Goal: Find specific page/section: Find specific page/section

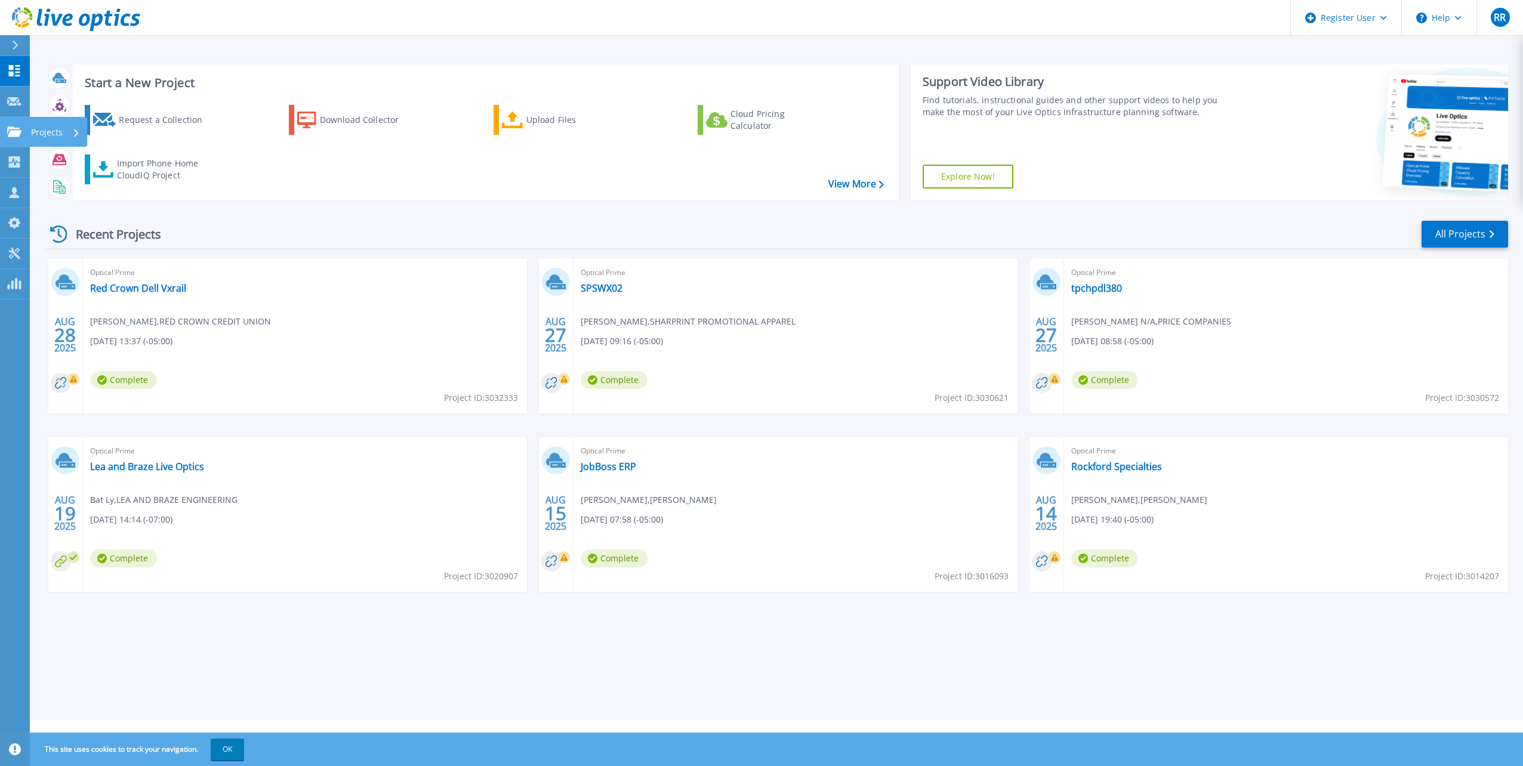
click at [43, 133] on p "Projects" at bounding box center [47, 132] width 32 height 31
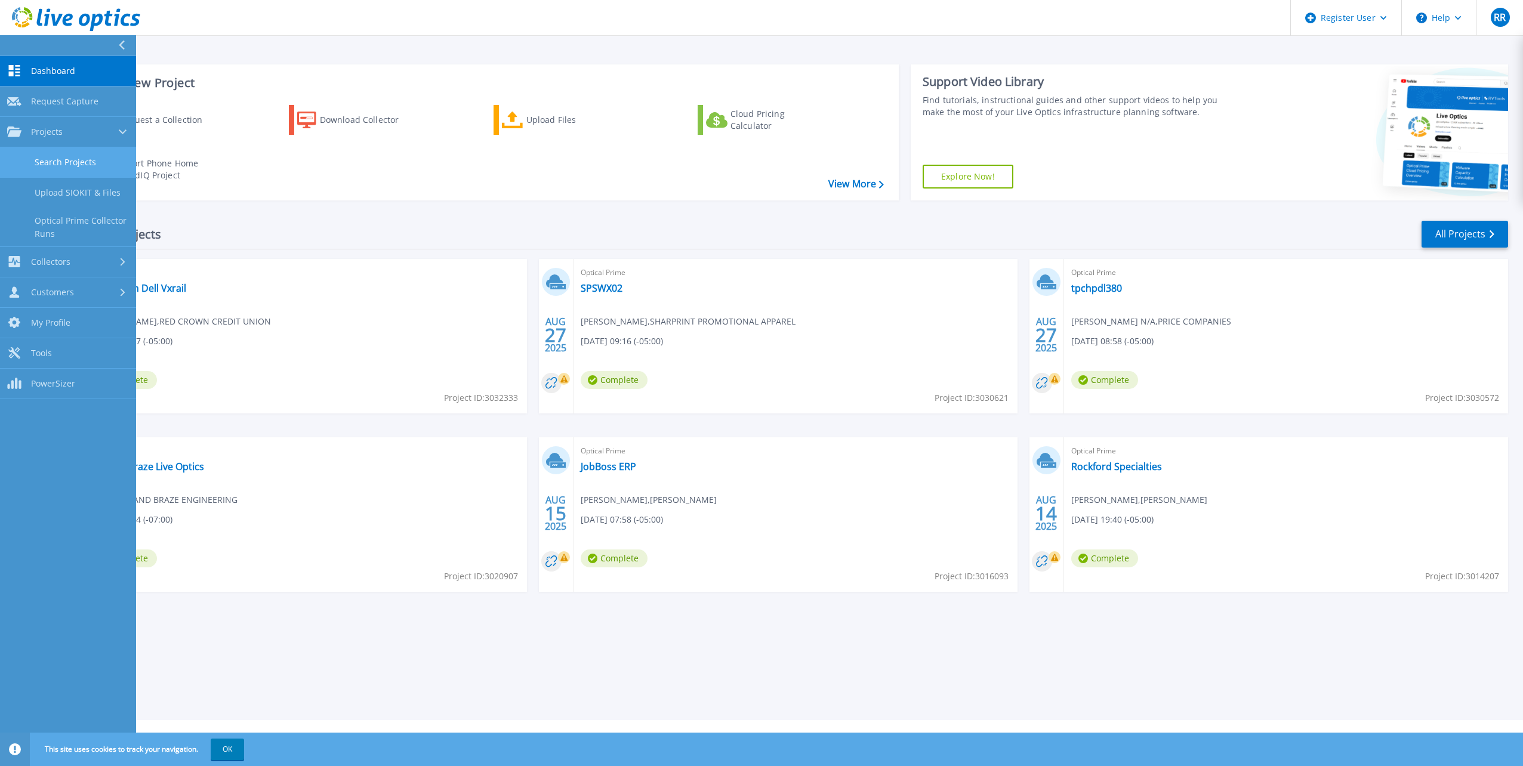
click at [49, 168] on link "Search Projects" at bounding box center [68, 162] width 136 height 30
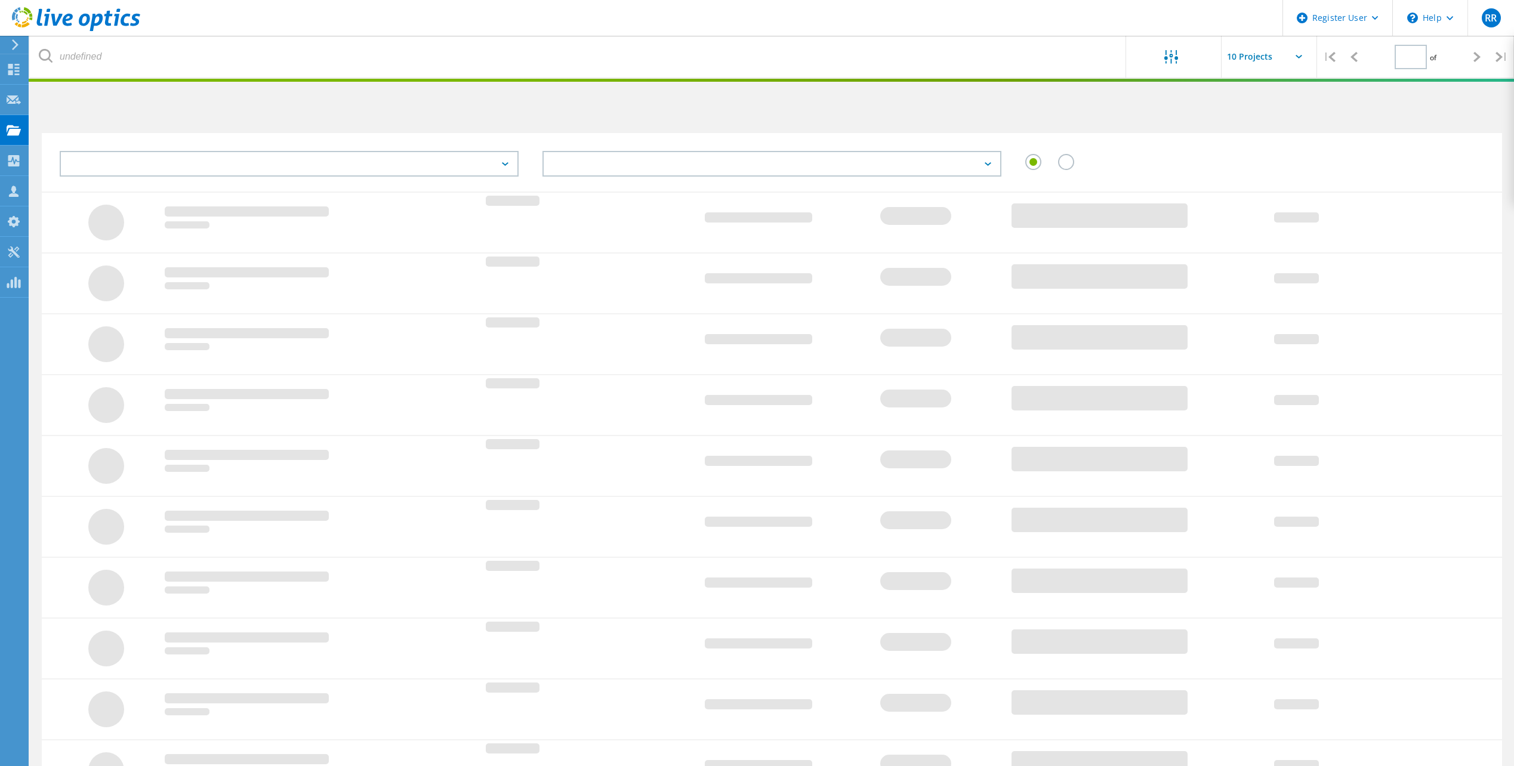
type input "1"
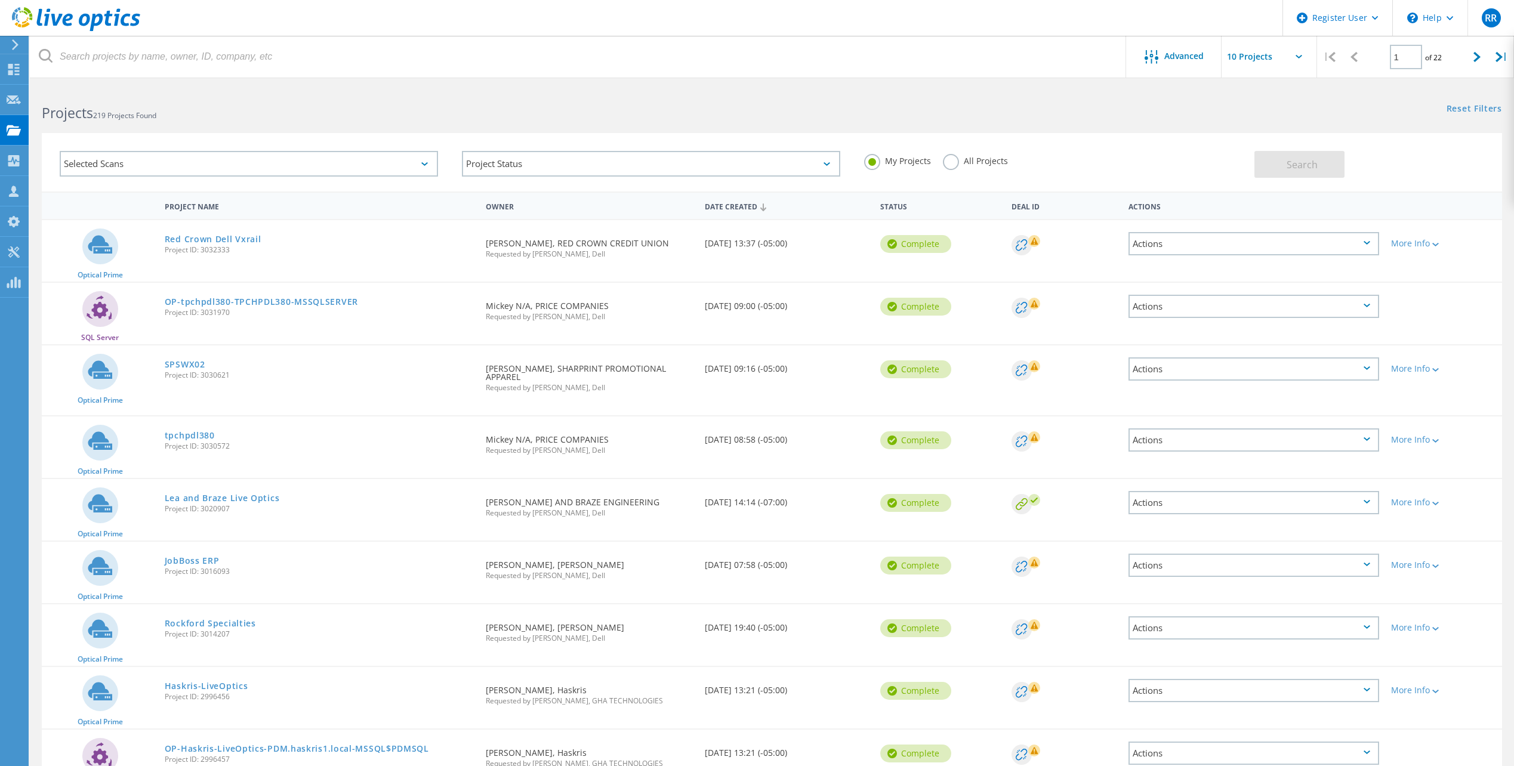
click at [949, 162] on label "All Projects" at bounding box center [975, 159] width 65 height 11
click at [0, 0] on input "All Projects" at bounding box center [0, 0] width 0 height 0
click at [1192, 61] on div "Advanced" at bounding box center [1173, 57] width 95 height 15
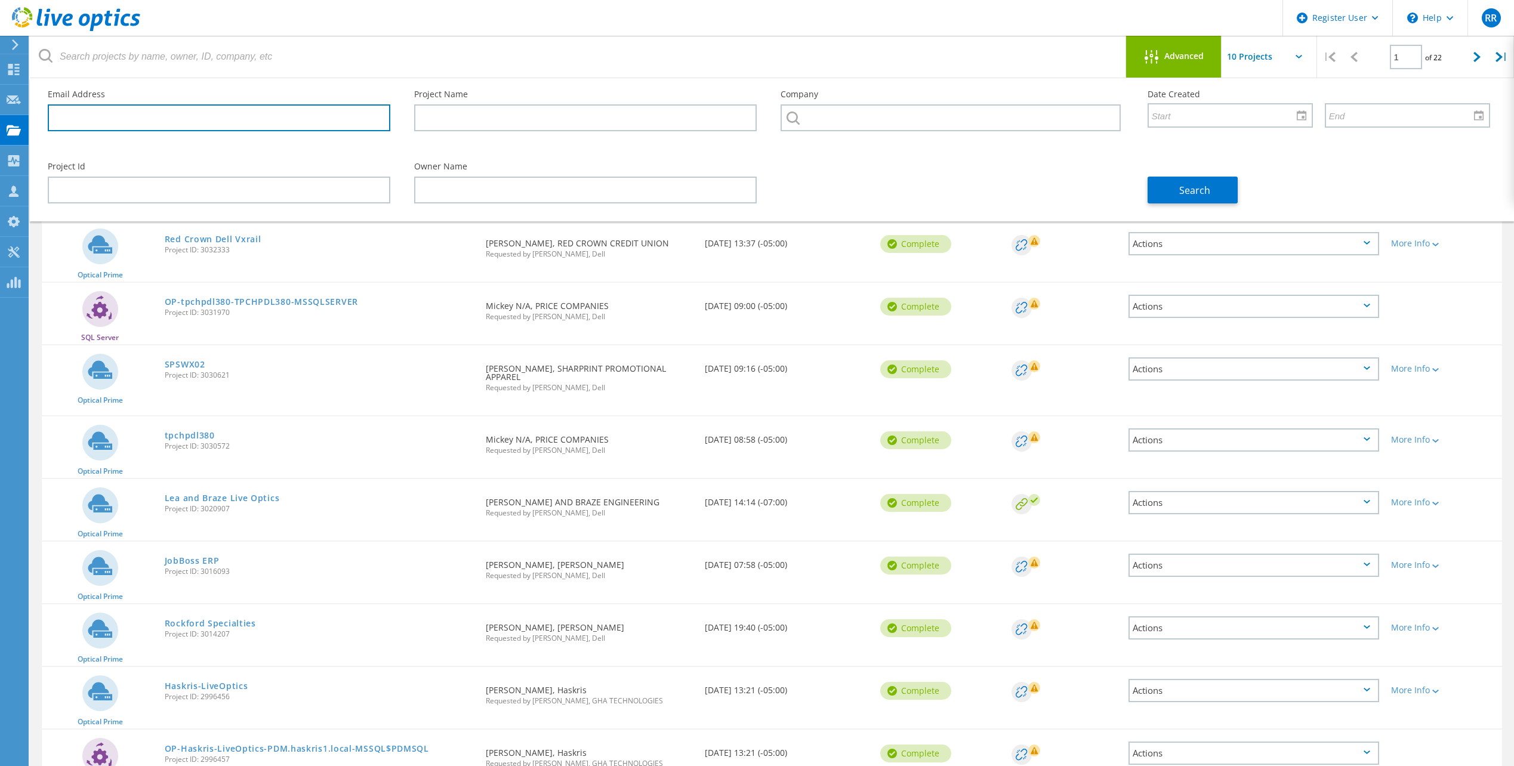
click at [199, 115] on input "text" at bounding box center [219, 117] width 342 height 27
paste input "[EMAIL_ADDRESS][DOMAIN_NAME]"
type input "[EMAIL_ADDRESS][DOMAIN_NAME]"
click at [1172, 194] on button "Search" at bounding box center [1192, 190] width 90 height 27
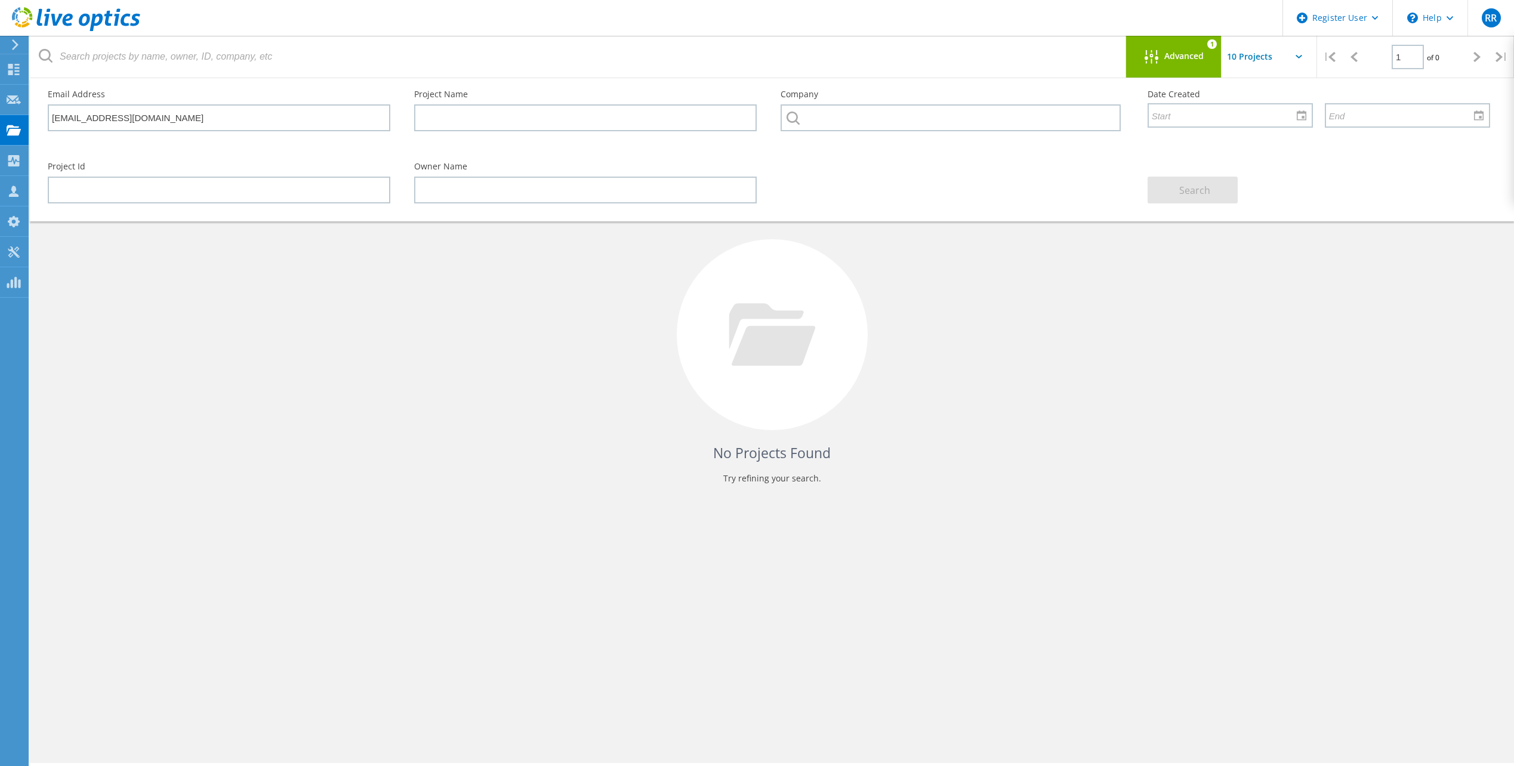
click at [101, 26] on icon at bounding box center [76, 19] width 128 height 24
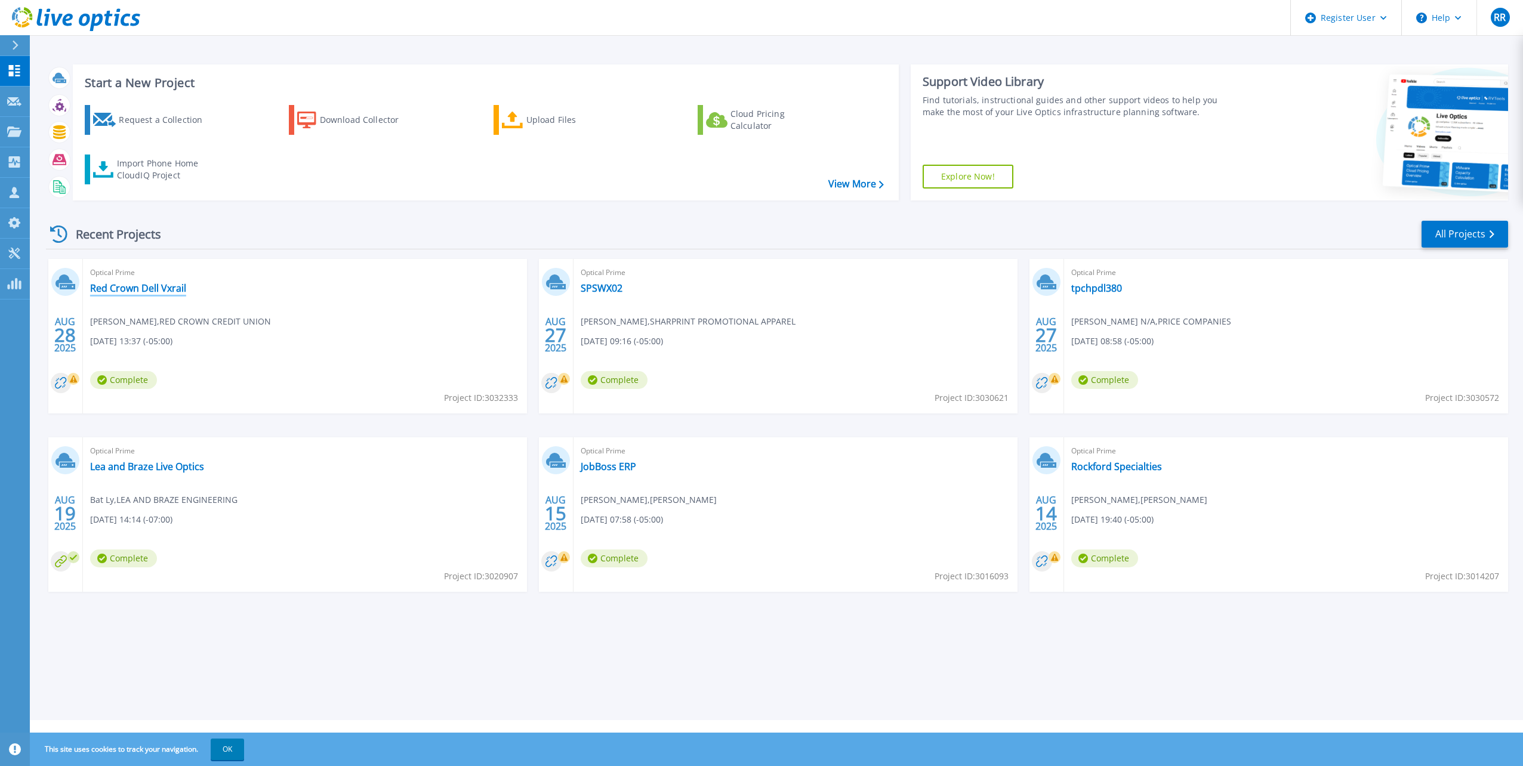
click at [140, 283] on link "Red Crown Dell Vxrail" at bounding box center [138, 288] width 96 height 12
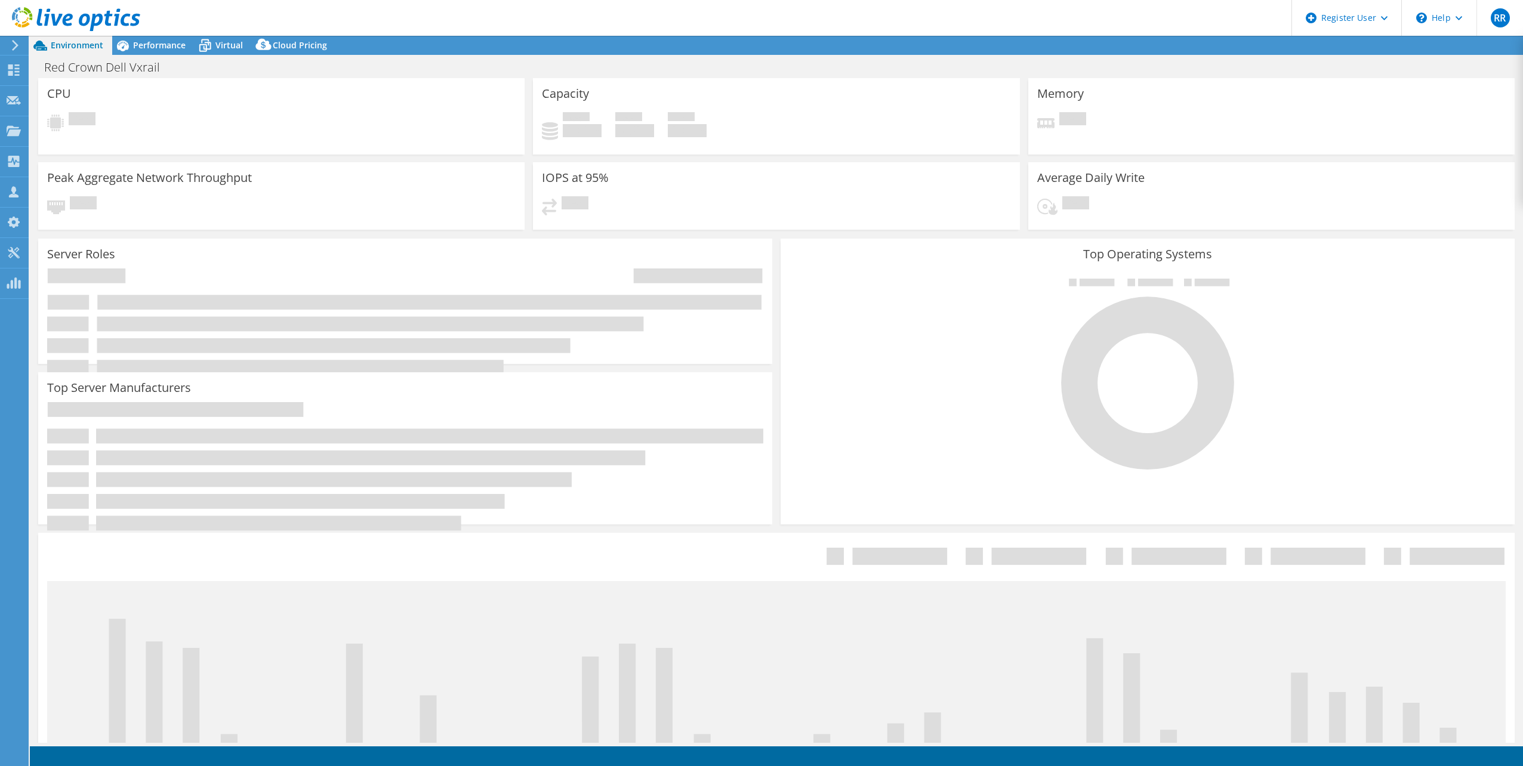
select select "USD"
